Goal: Task Accomplishment & Management: Use online tool/utility

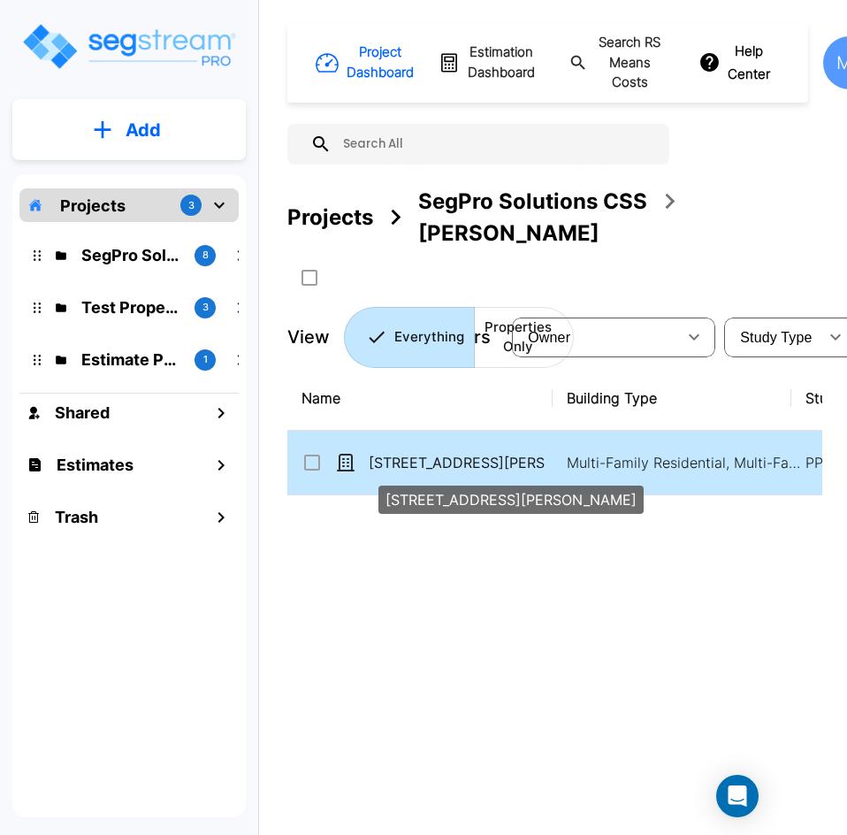
click at [450, 452] on p "4947-49 Oleatha Ave" at bounding box center [457, 462] width 177 height 21
checkbox input "true"
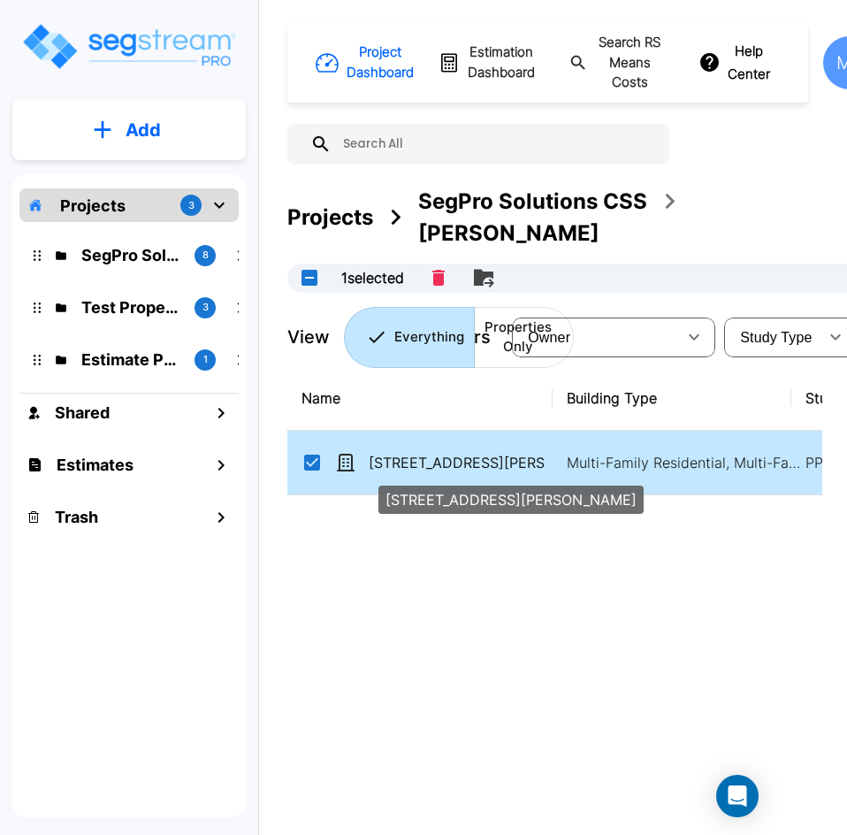
click at [450, 452] on p "4947-49 Oleatha Ave" at bounding box center [457, 462] width 177 height 21
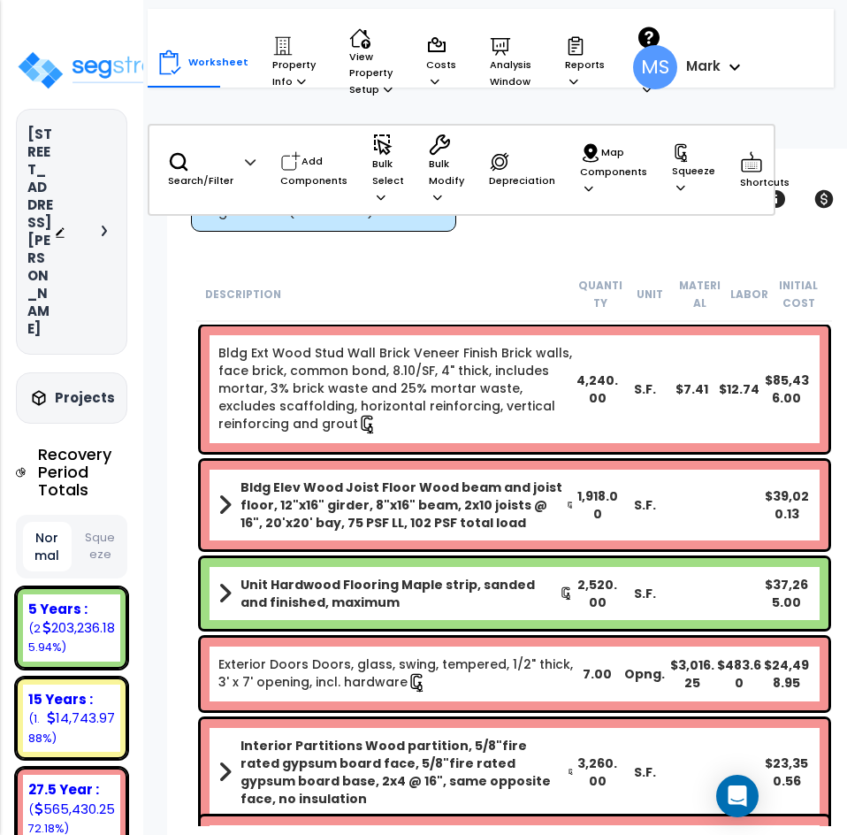
click at [119, 523] on button "Squeeze" at bounding box center [100, 546] width 49 height 47
click at [49, 523] on button "Normal" at bounding box center [47, 546] width 49 height 47
click at [96, 523] on button "Squeeze" at bounding box center [100, 546] width 49 height 47
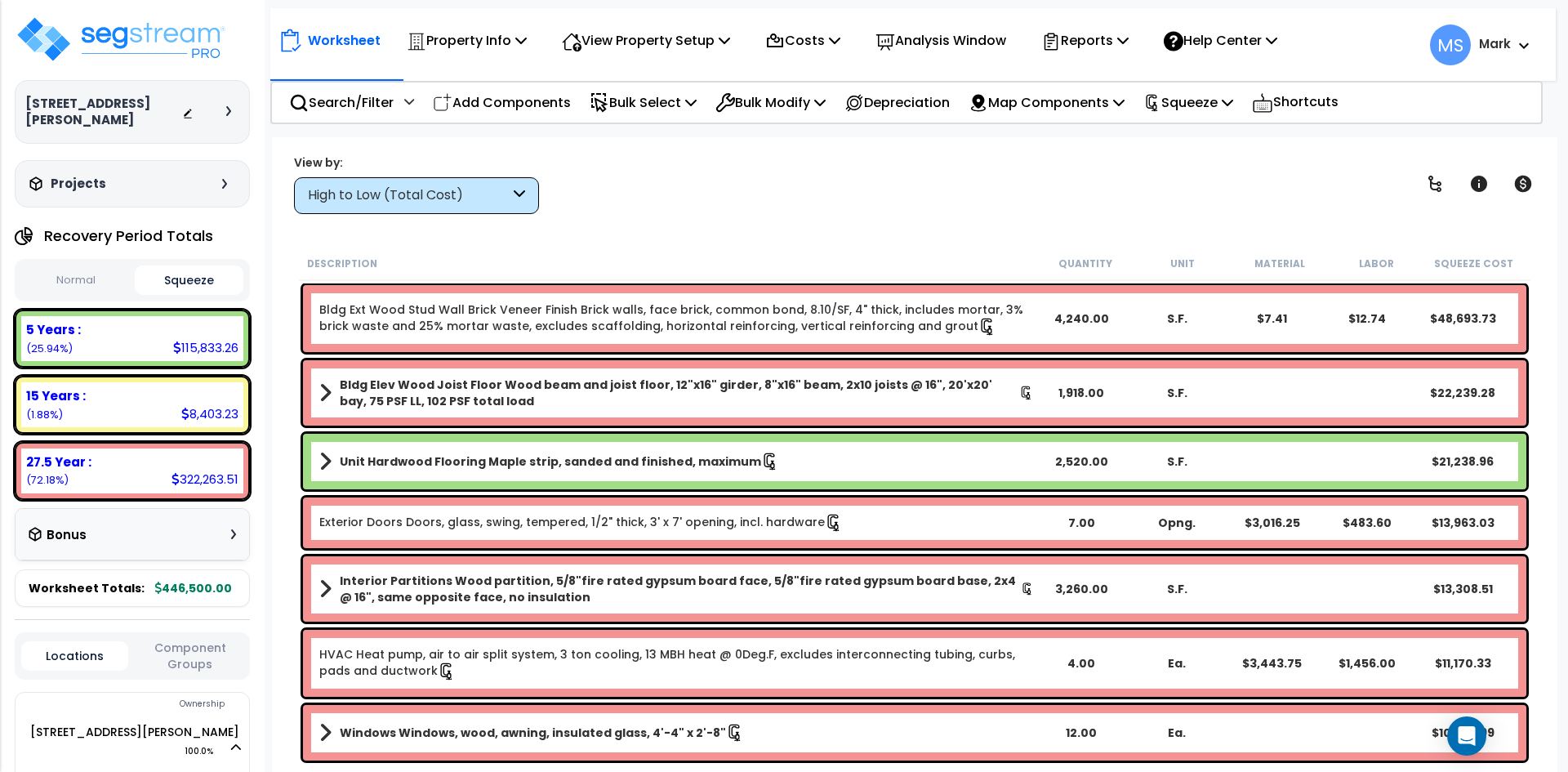
click at [467, 188] on div "High to Low (Total Cost)" at bounding box center [408, 196] width 201 height 18
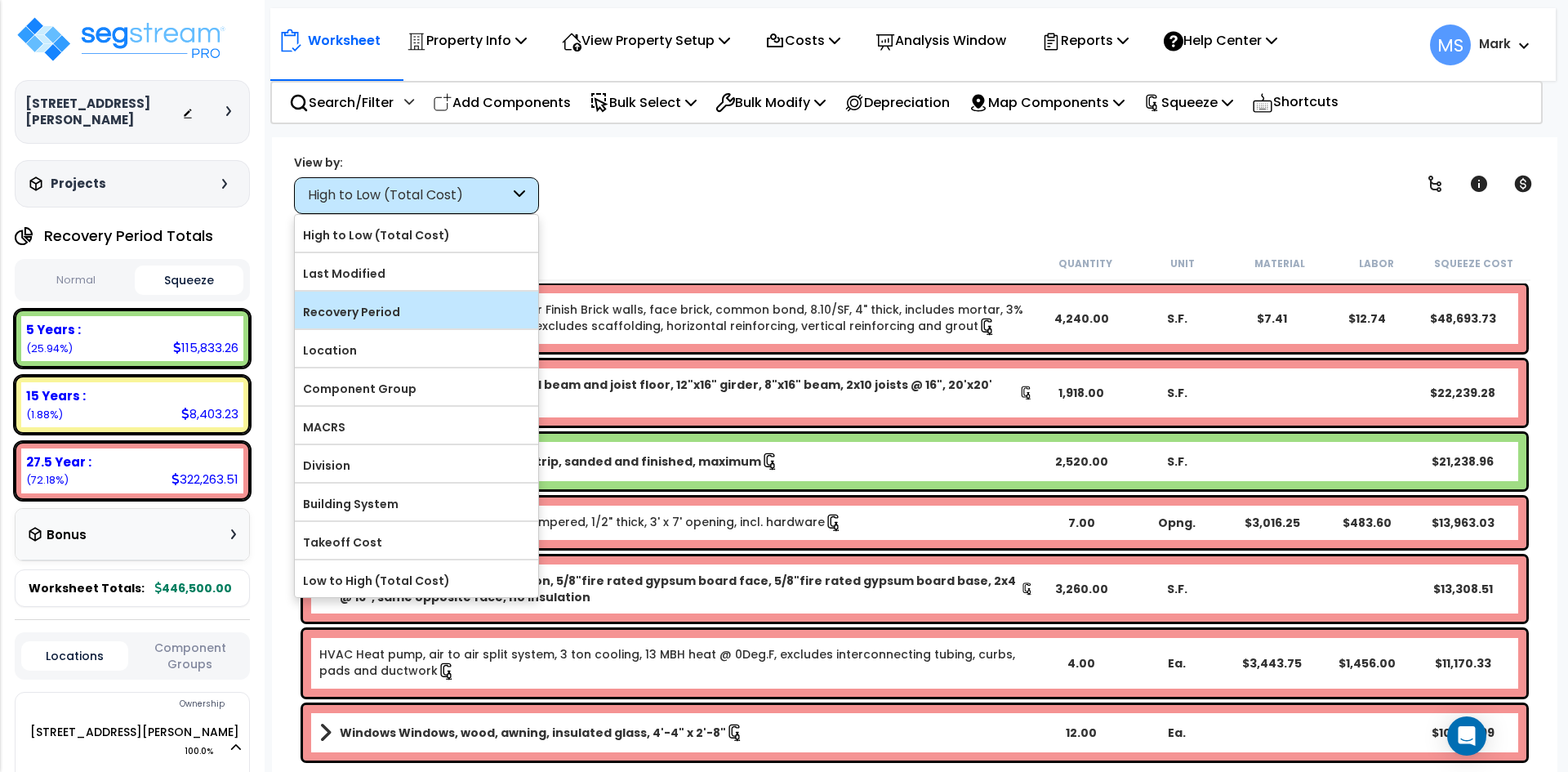
click at [446, 315] on label "Recovery Period" at bounding box center [416, 312] width 244 height 25
click at [0, 0] on input "Recovery Period" at bounding box center [0, 0] width 0 height 0
